Goal: Information Seeking & Learning: Compare options

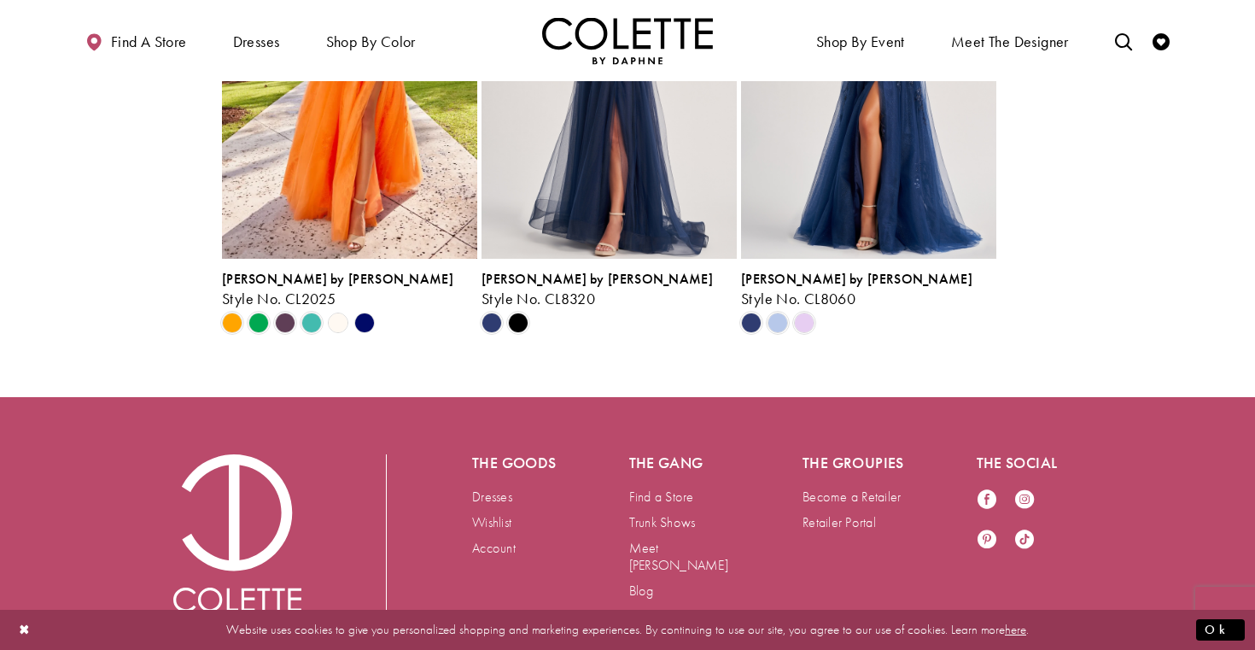
click at [1112, 298] on div "Colette by Daphne Style No. CL2025 Skip Color List #0458ae83c3 to end" at bounding box center [738, 110] width 1037 height 450
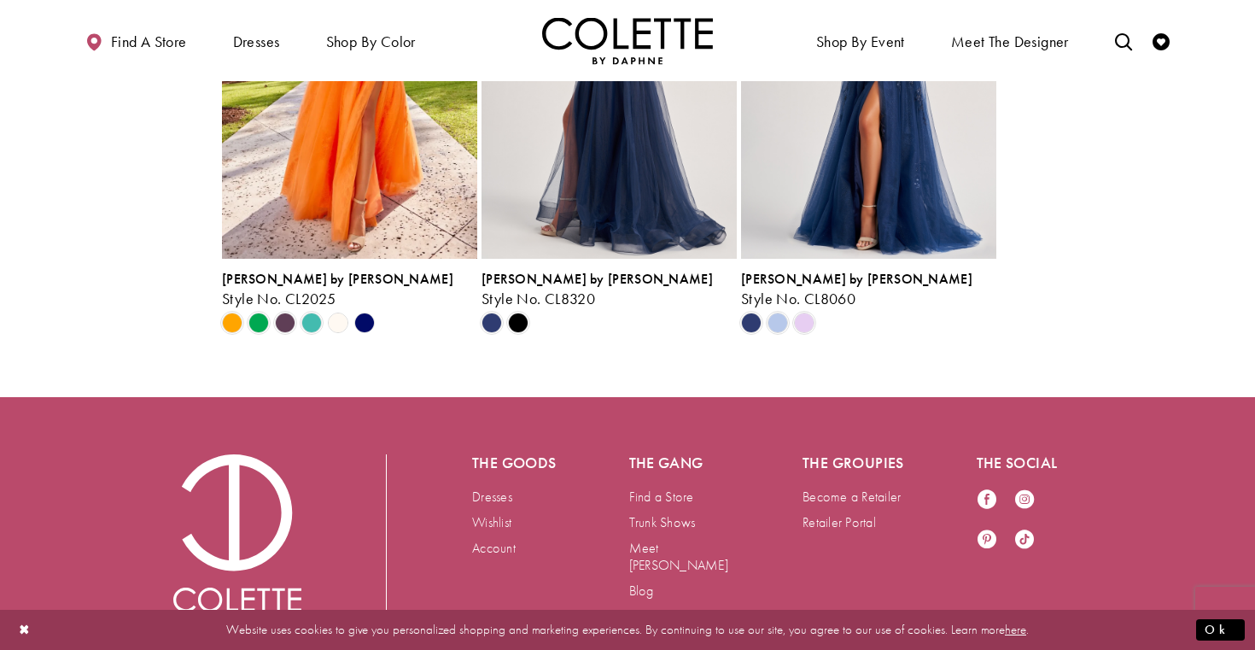
click at [690, 259] on img "Visit Colette by Daphne Style No. CL8320 Page" at bounding box center [609, 72] width 255 height 371
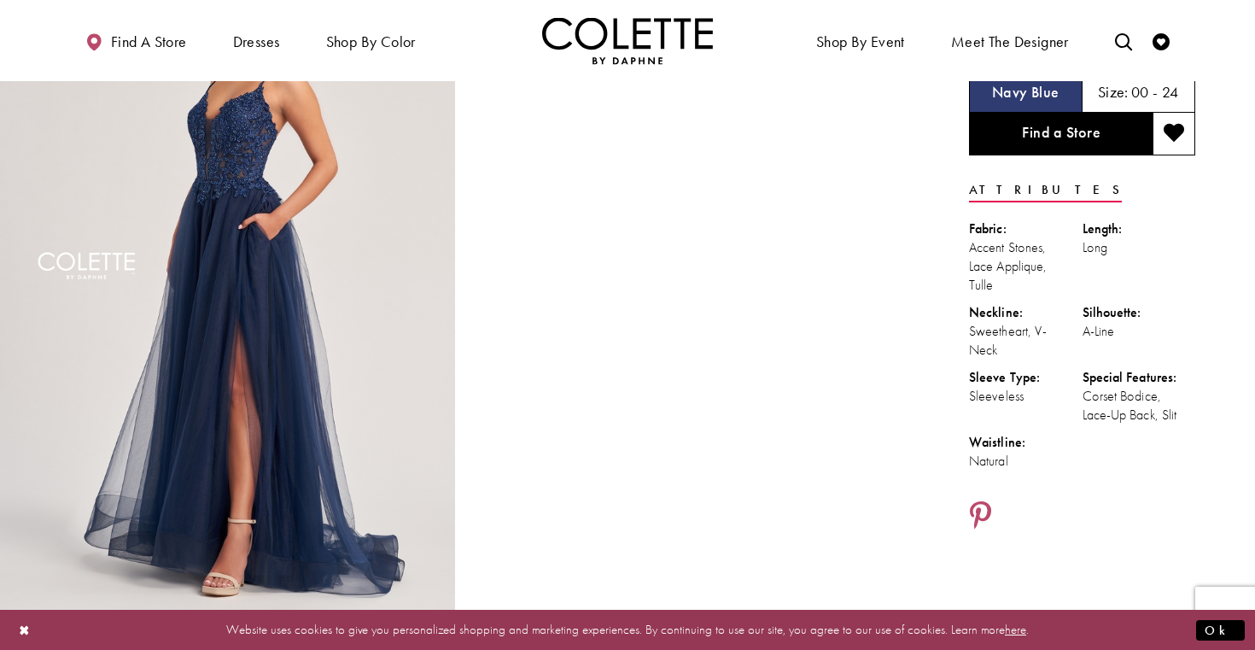
scroll to position [128, 0]
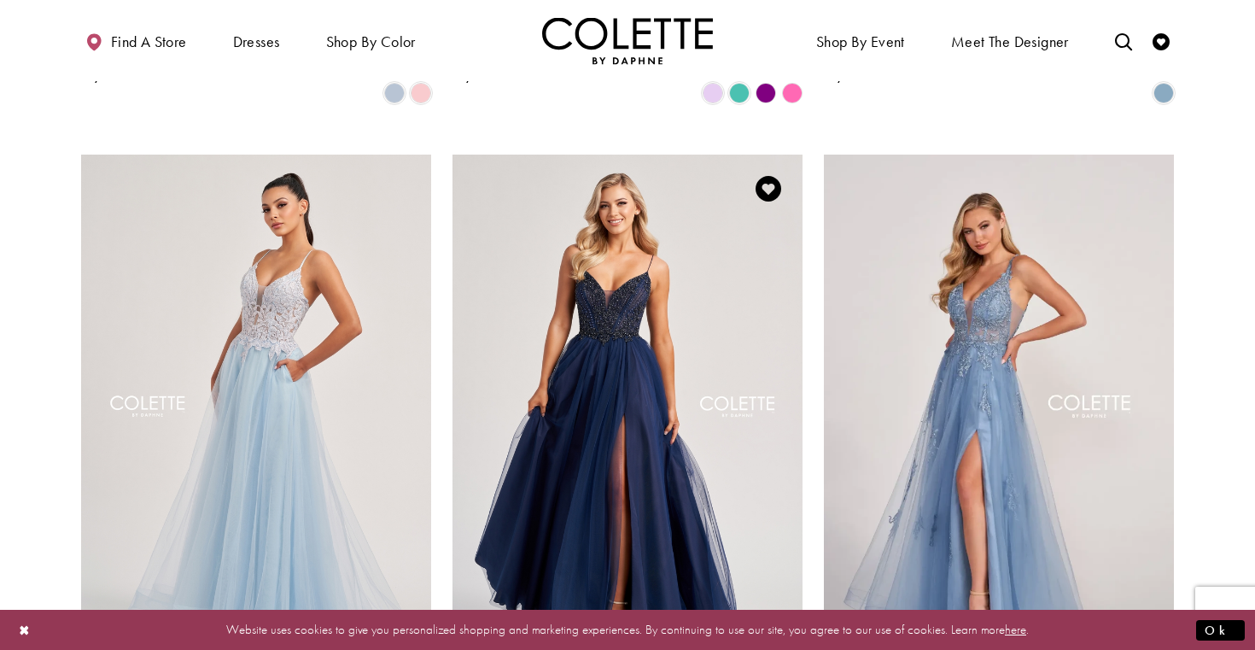
click at [680, 439] on img "Visit Colette by Daphne Style No. CL8250 Page" at bounding box center [627, 409] width 350 height 509
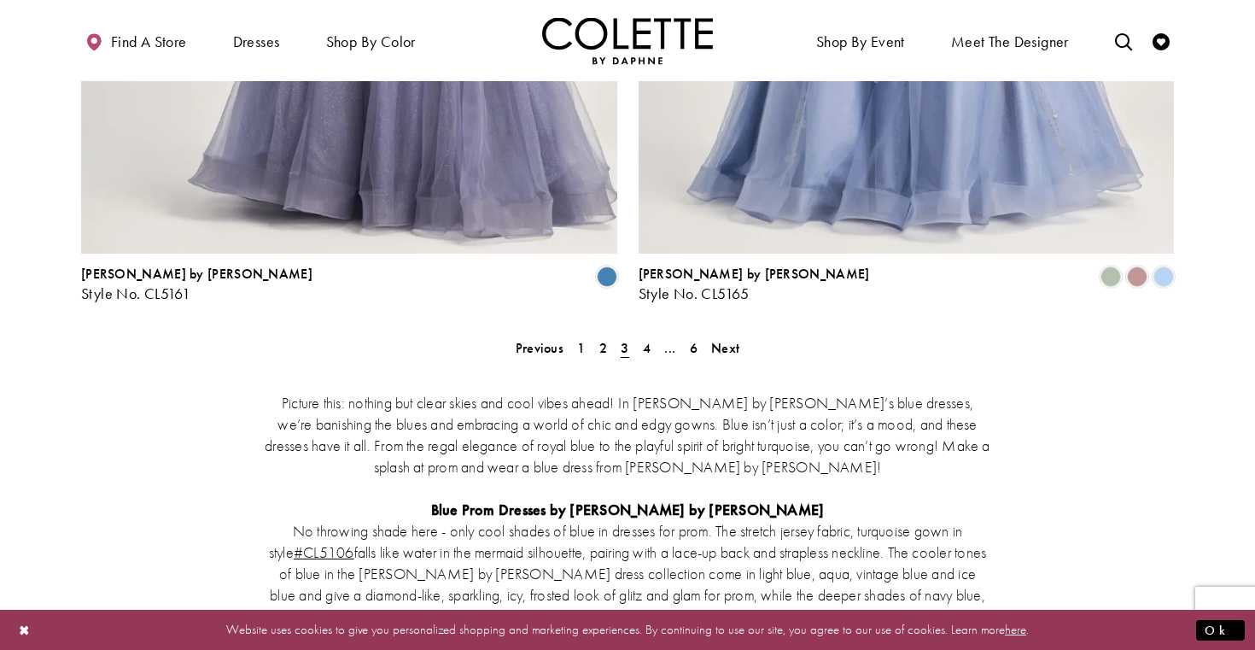
scroll to position [3278, 0]
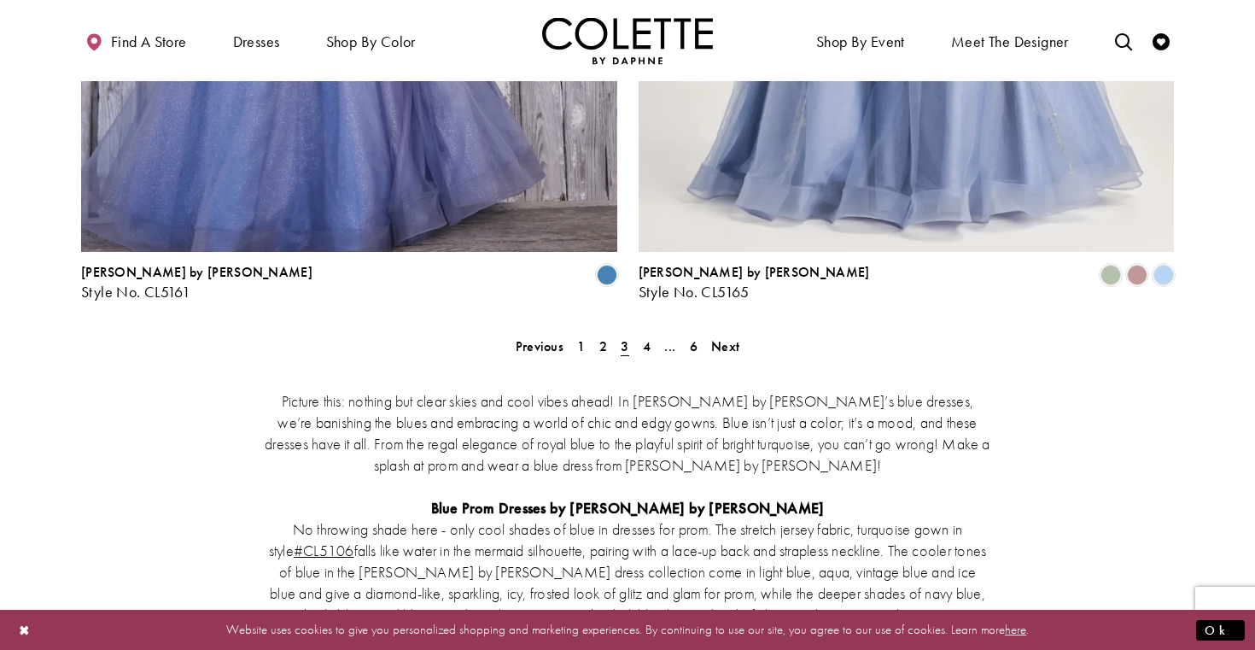
click at [622, 337] on span "3" at bounding box center [625, 346] width 8 height 18
click at [649, 337] on span "4" at bounding box center [647, 346] width 8 height 18
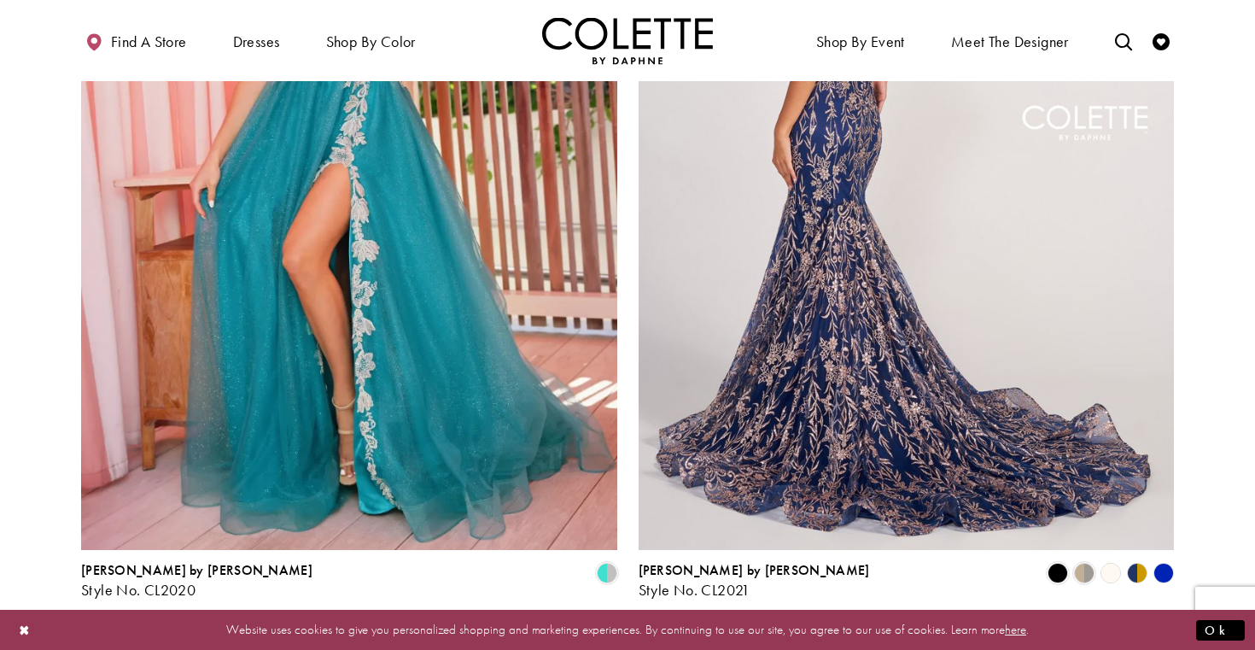
scroll to position [2992, 0]
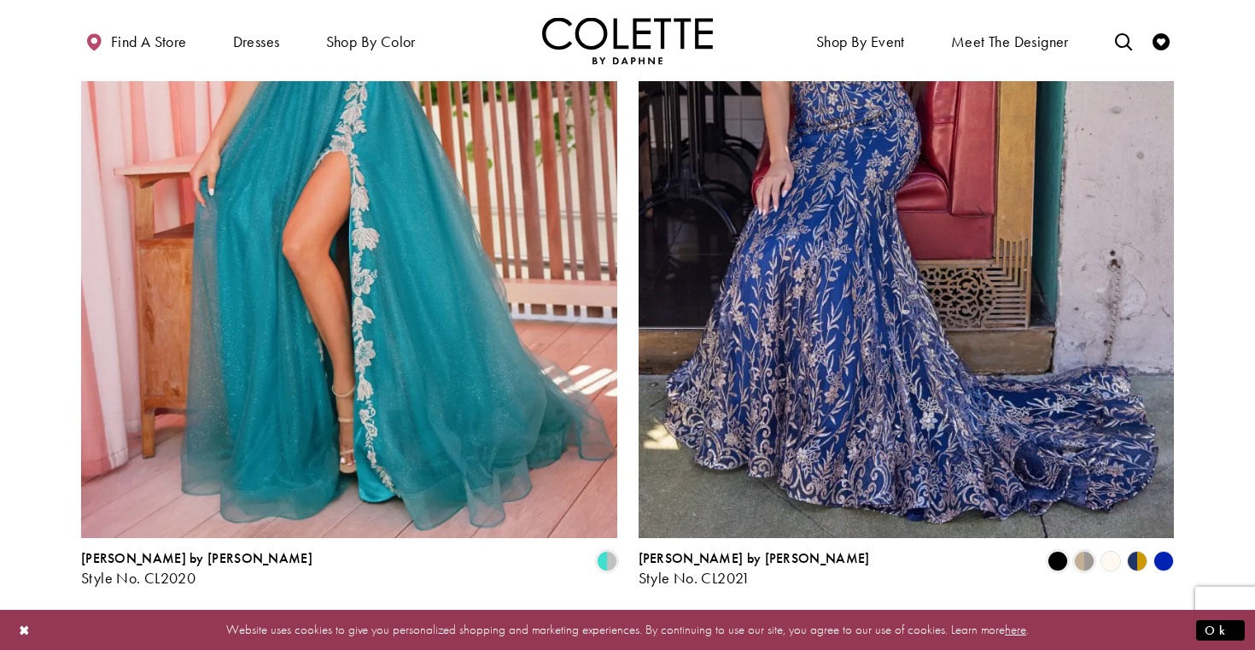
click at [666, 623] on span "5" at bounding box center [665, 632] width 8 height 18
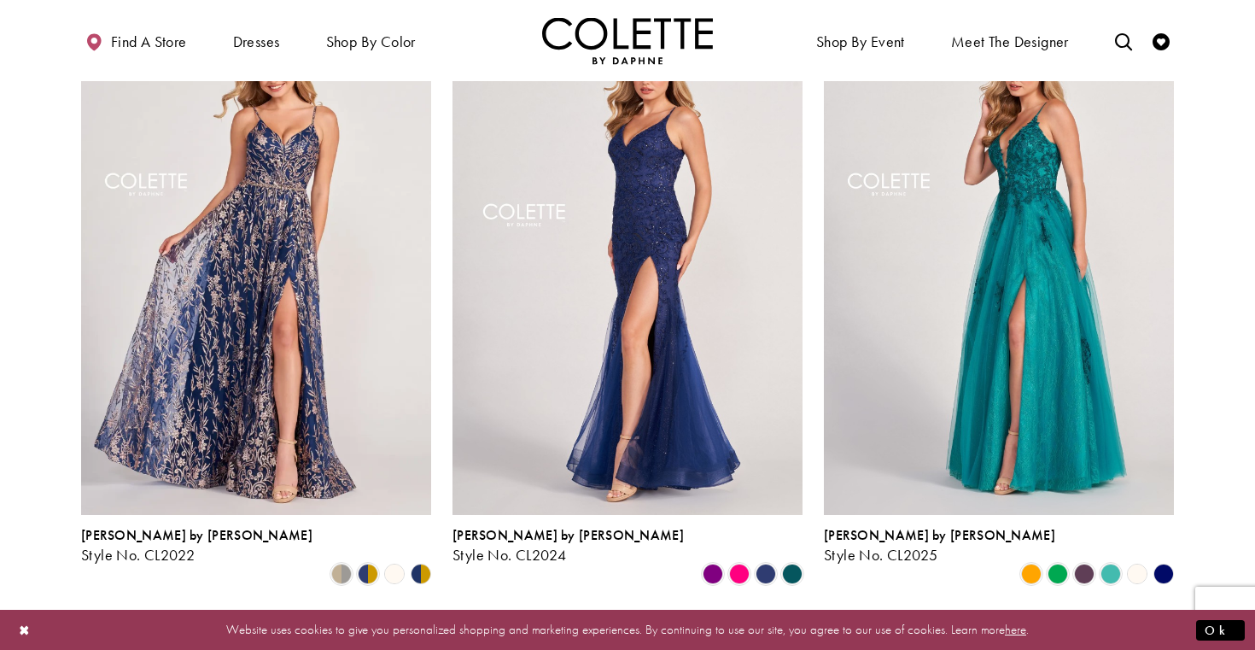
scroll to position [228, 0]
click at [1165, 560] on polygon "Product List" at bounding box center [1163, 573] width 26 height 26
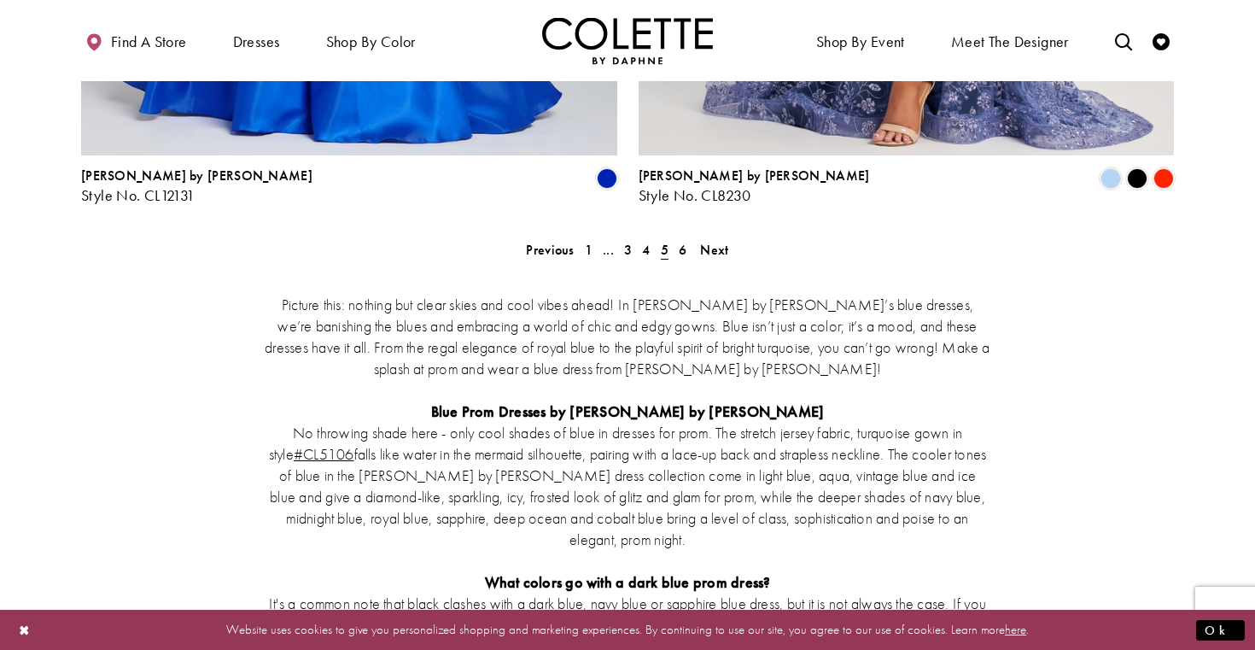
scroll to position [3377, 0]
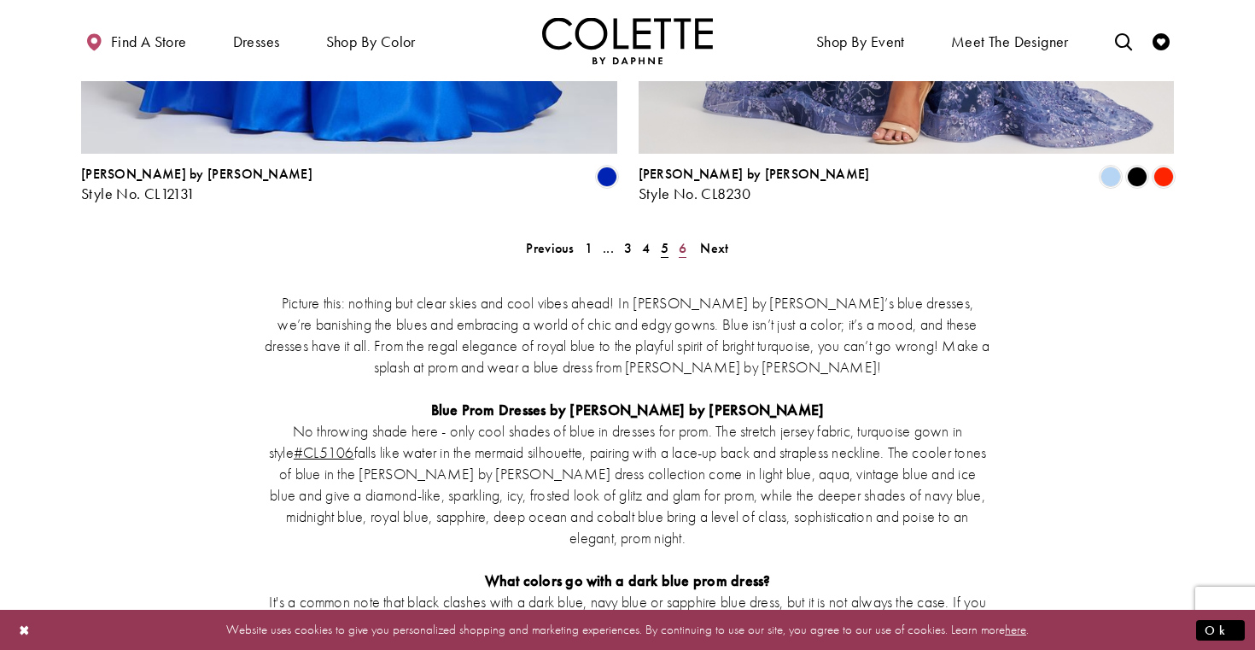
click at [683, 239] on span "6" at bounding box center [683, 248] width 8 height 18
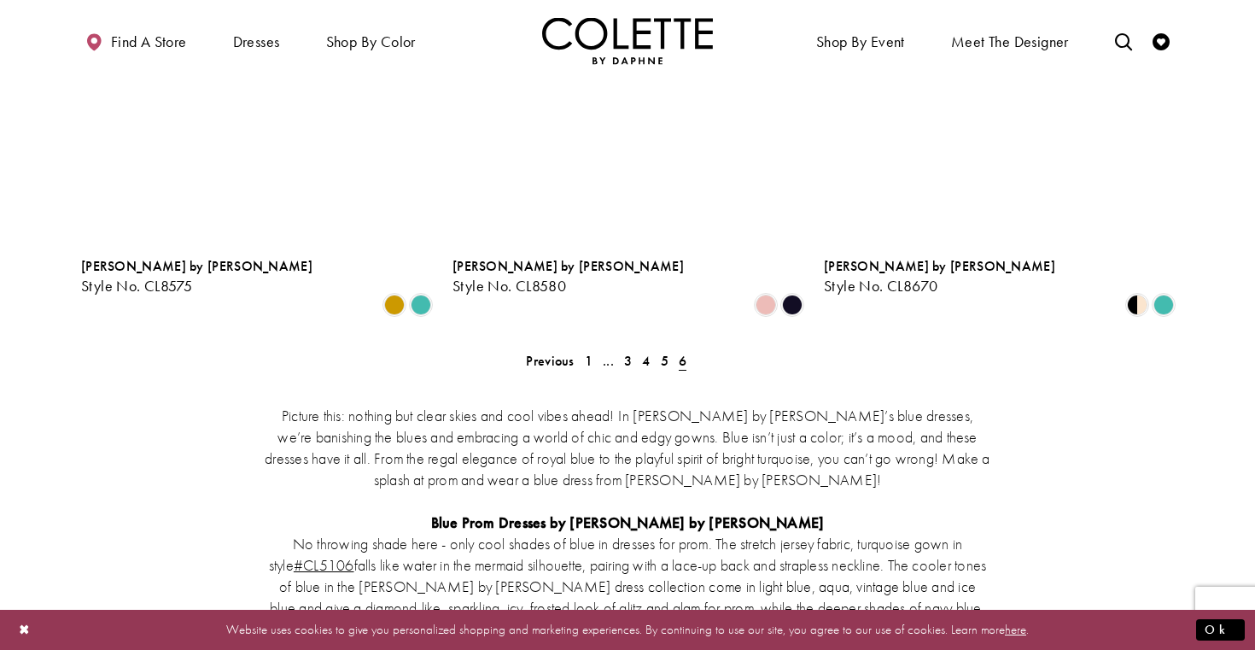
scroll to position [1756, 0]
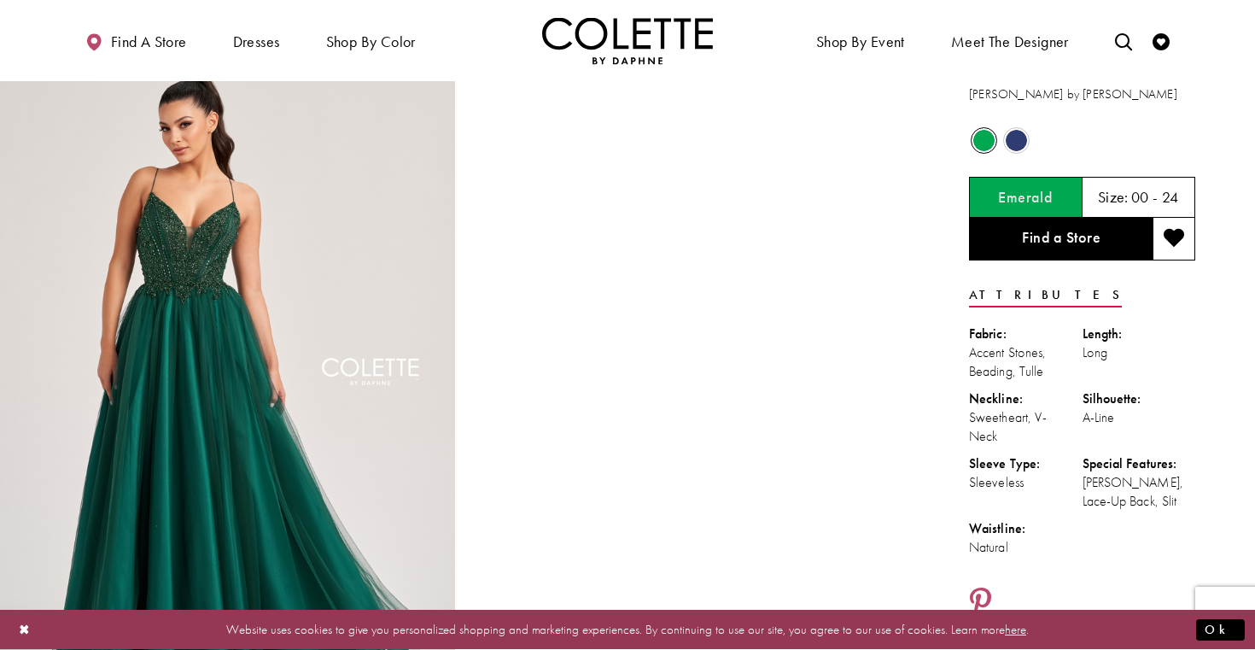
scroll to position [37, 0]
